Goal: Information Seeking & Learning: Get advice/opinions

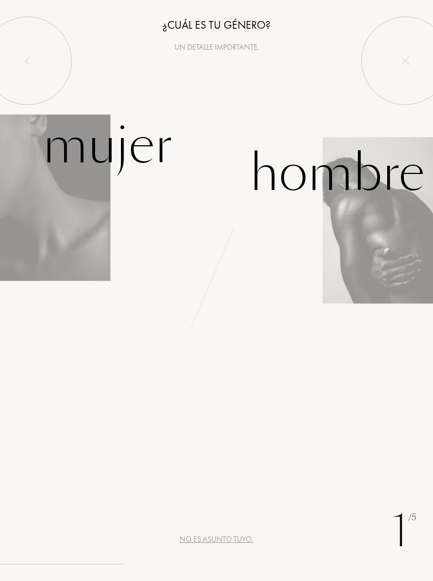
click at [388, 221] on img at bounding box center [378, 220] width 110 height 167
click at [381, 185] on div "Hombre" at bounding box center [337, 173] width 175 height 75
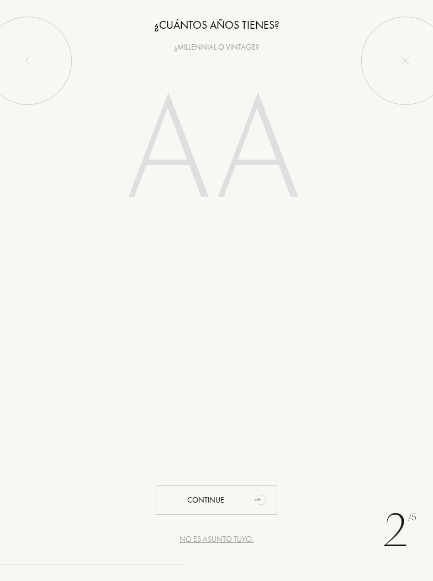
click at [280, 191] on input "number" at bounding box center [216, 154] width 237 height 191
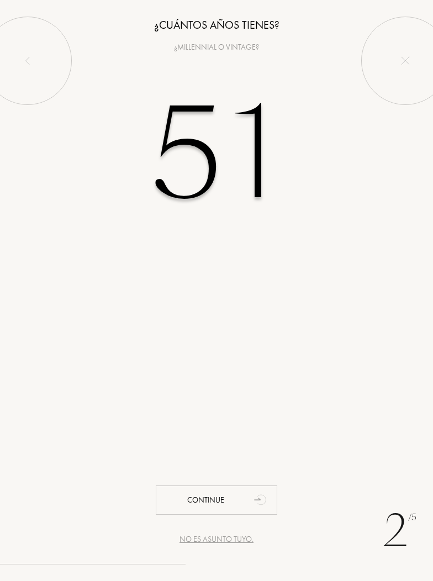
type input "51"
click at [404, 316] on div "2 /5 No es asunto tuyo. ¿Cuántos años tienes? ¿Millennial o vintage? 51 Continue" at bounding box center [216, 290] width 433 height 581
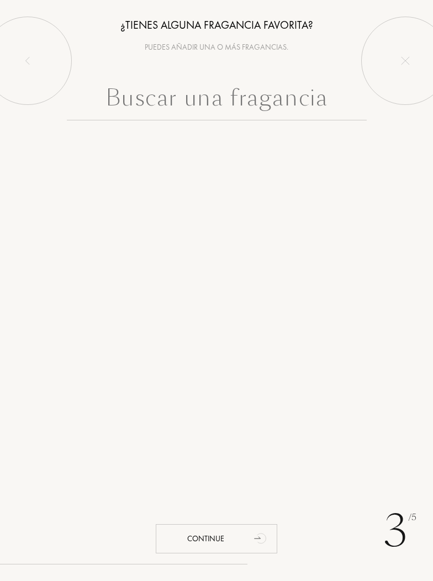
click at [89, 97] on input "text" at bounding box center [217, 101] width 300 height 40
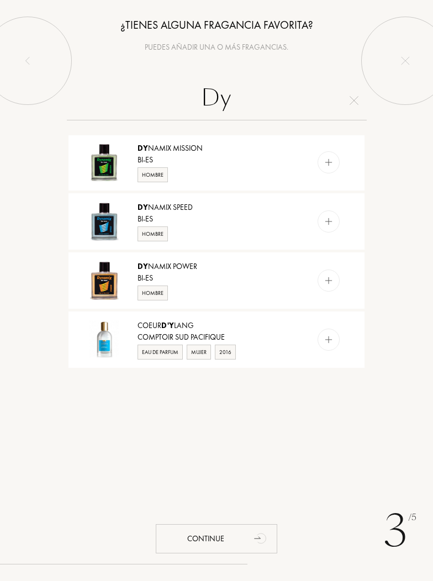
scroll to position [949, 0]
type input "Dy"
click at [407, 58] on img at bounding box center [405, 60] width 9 height 9
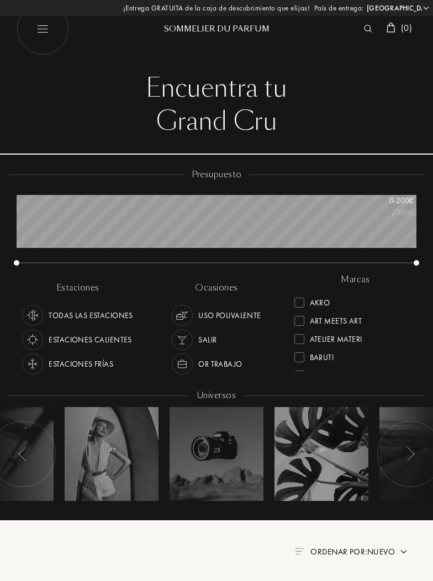
select select "ES"
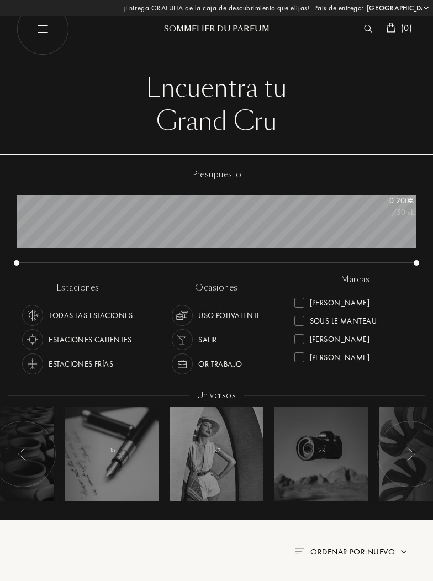
scroll to position [419, 0]
